Goal: Navigation & Orientation: Understand site structure

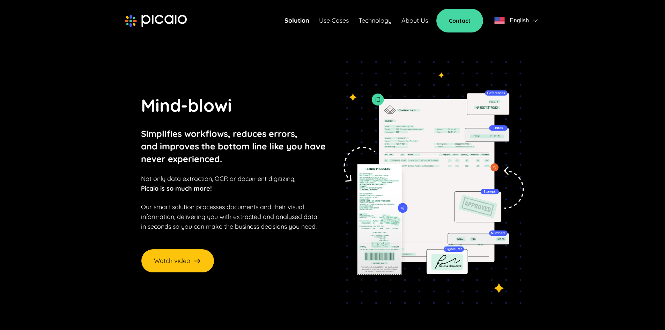
click at [328, 22] on link "Use Cases" at bounding box center [334, 21] width 30 height 10
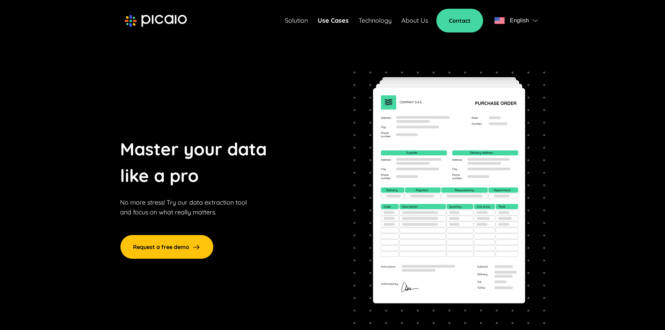
click at [298, 21] on link "Solution" at bounding box center [296, 21] width 23 height 10
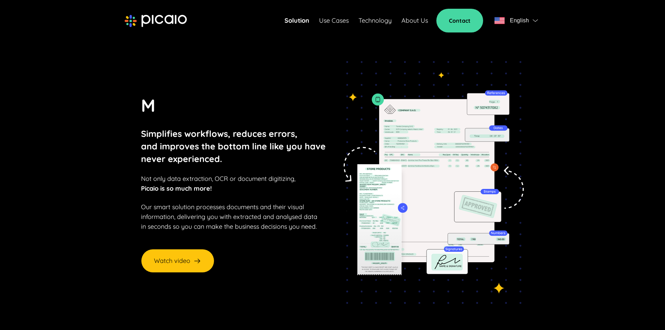
click at [424, 20] on link "About Us" at bounding box center [414, 21] width 27 height 10
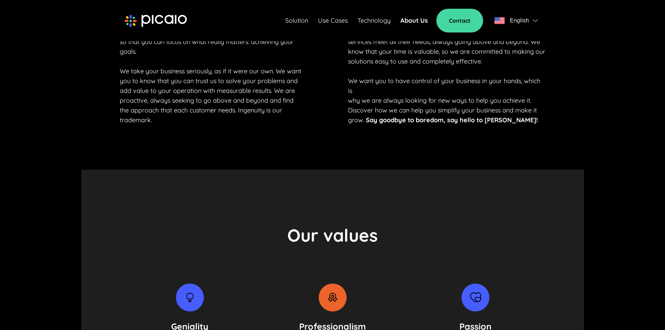
scroll to position [454, 0]
